Goal: Communication & Community: Answer question/provide support

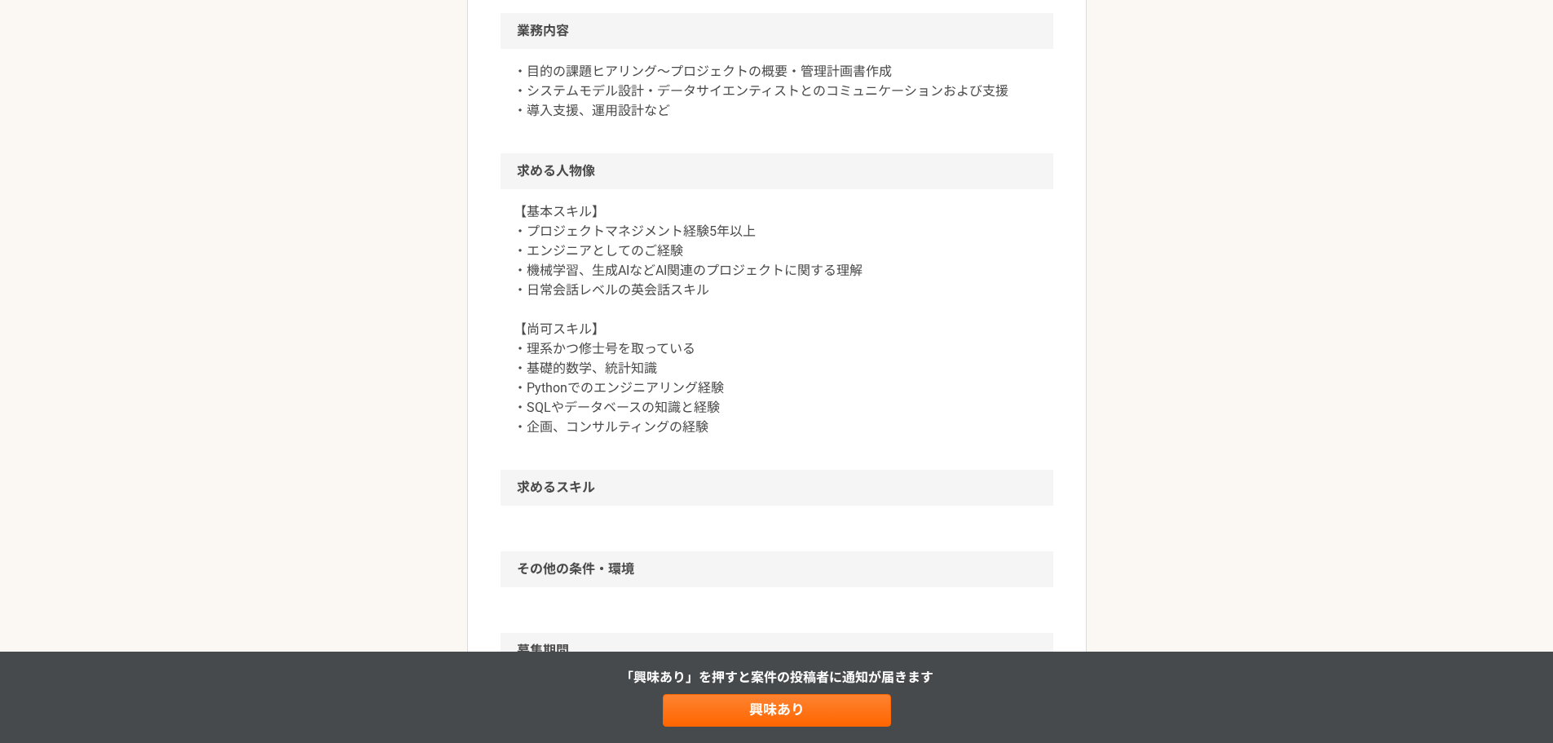
scroll to position [652, 0]
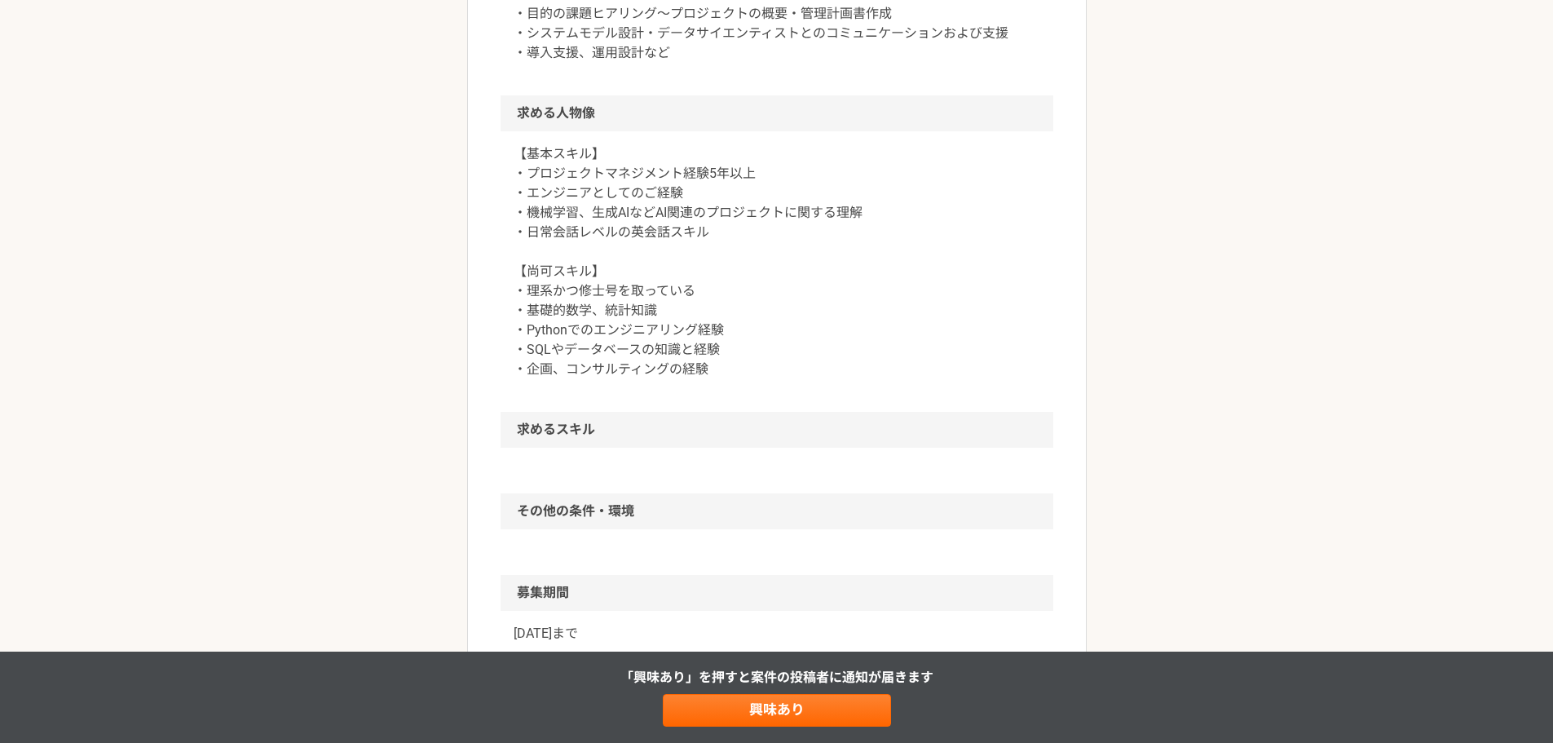
drag, startPoint x: 905, startPoint y: 514, endPoint x: 936, endPoint y: 513, distance: 31.8
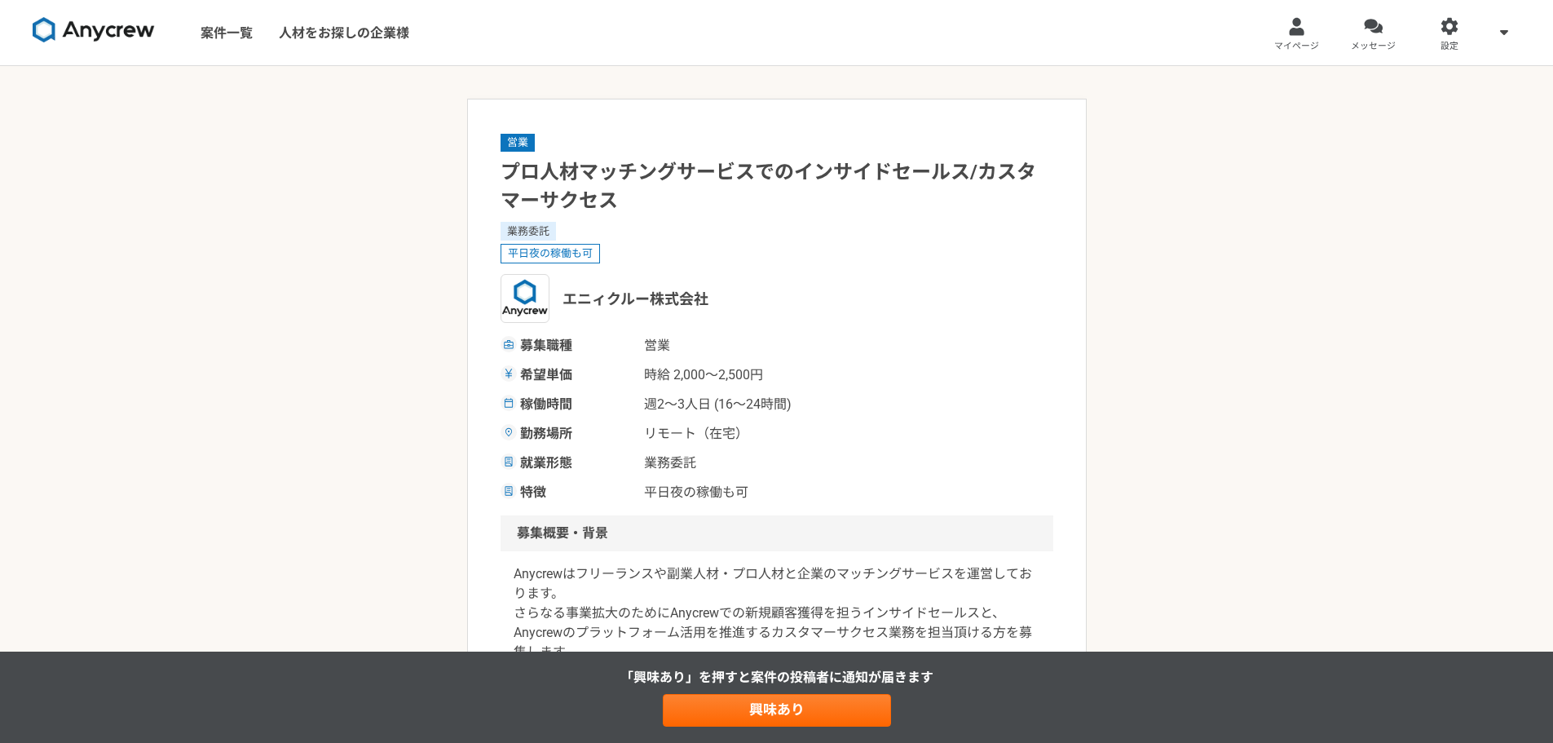
click at [1369, 44] on span "メッセージ" at bounding box center [1373, 46] width 45 height 13
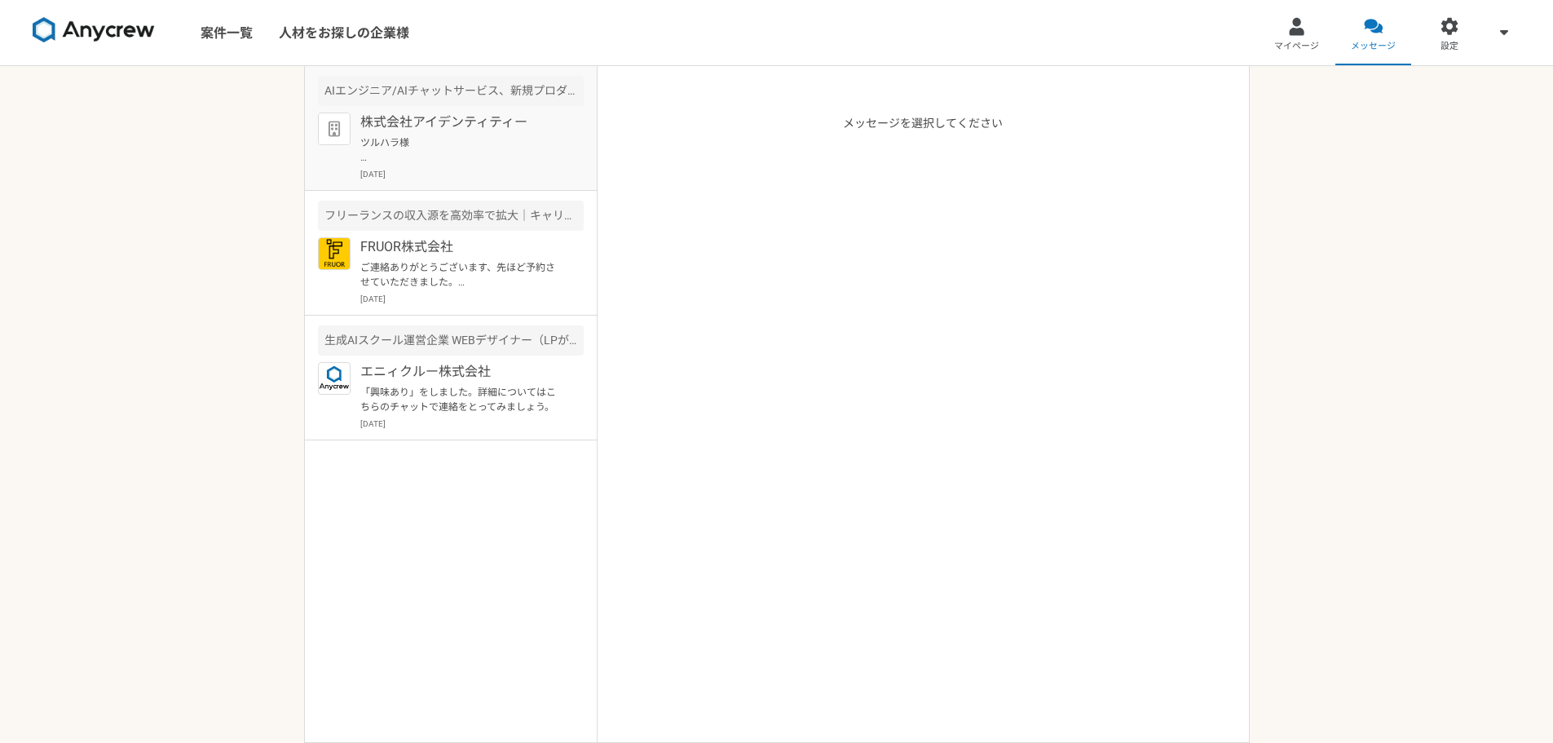
click at [563, 144] on div "株式会社アイデンティティー 2025年8月21日" at bounding box center [471, 146] width 223 height 68
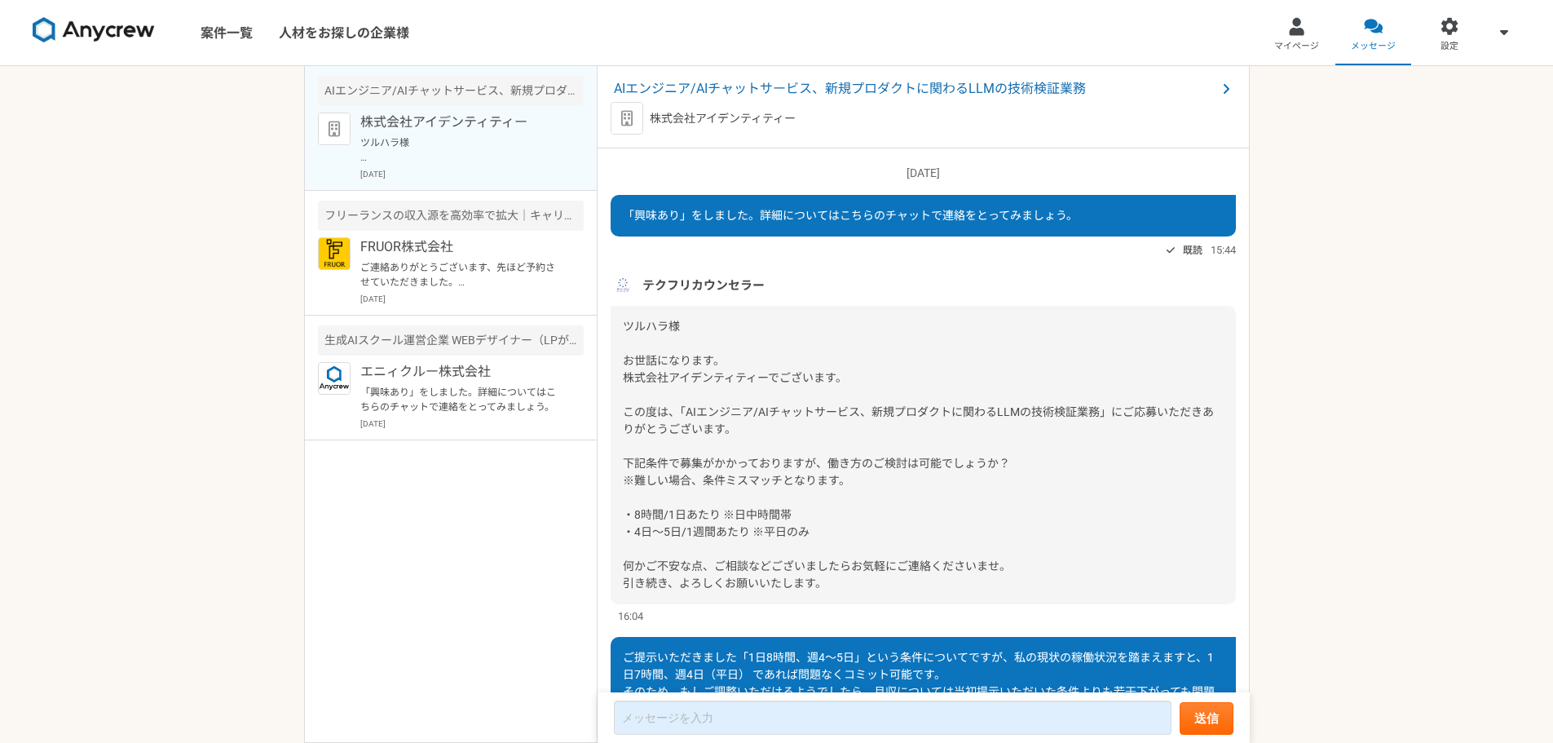
scroll to position [609, 0]
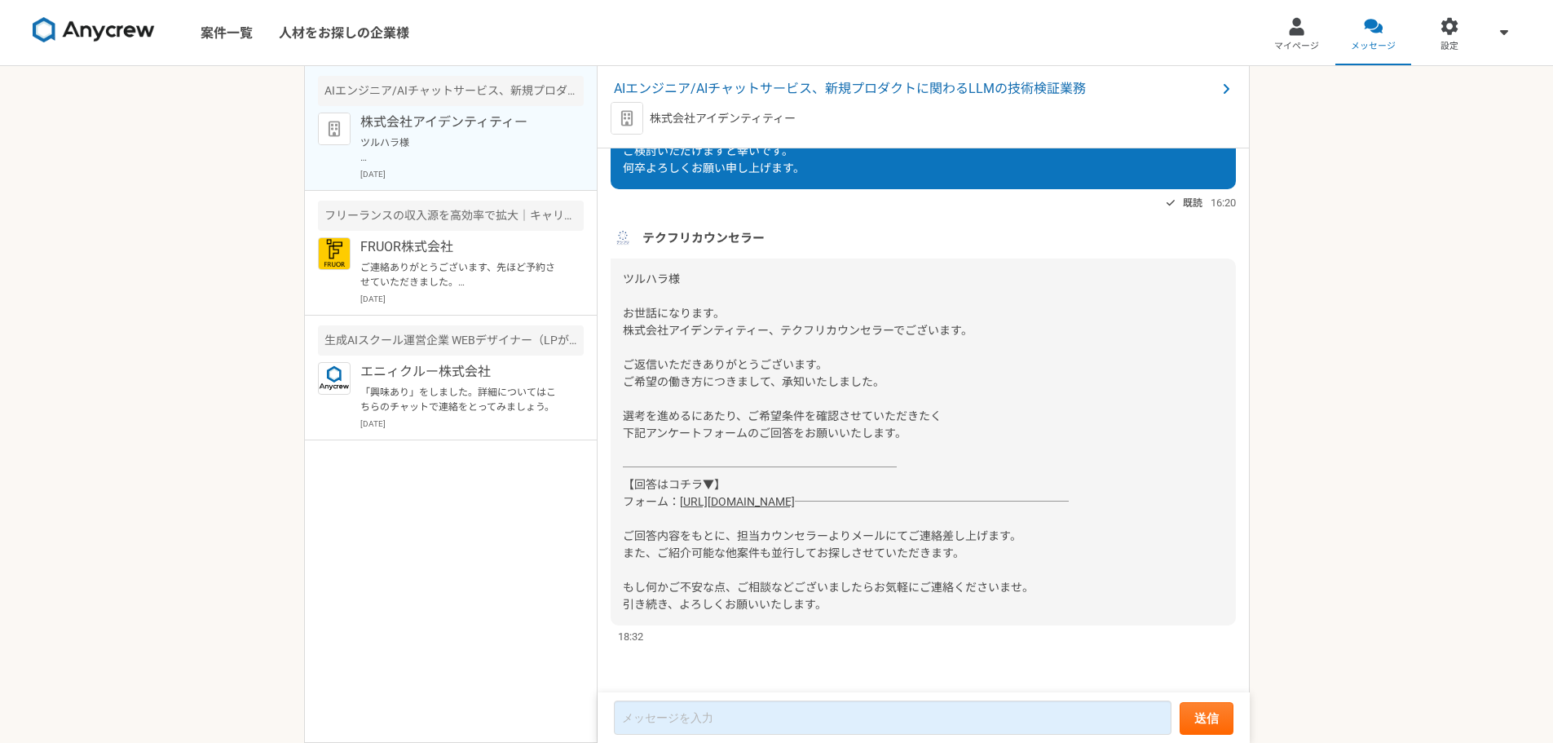
click at [527, 158] on p "ツルハラ様 お世話になります。 株式会社アイデンティティー、テクフリカウンセラーでございます。 ご返信いただきありがとうございます。 ご希望の働き方につきまし…" at bounding box center [460, 149] width 201 height 29
